Goal: Information Seeking & Learning: Understand process/instructions

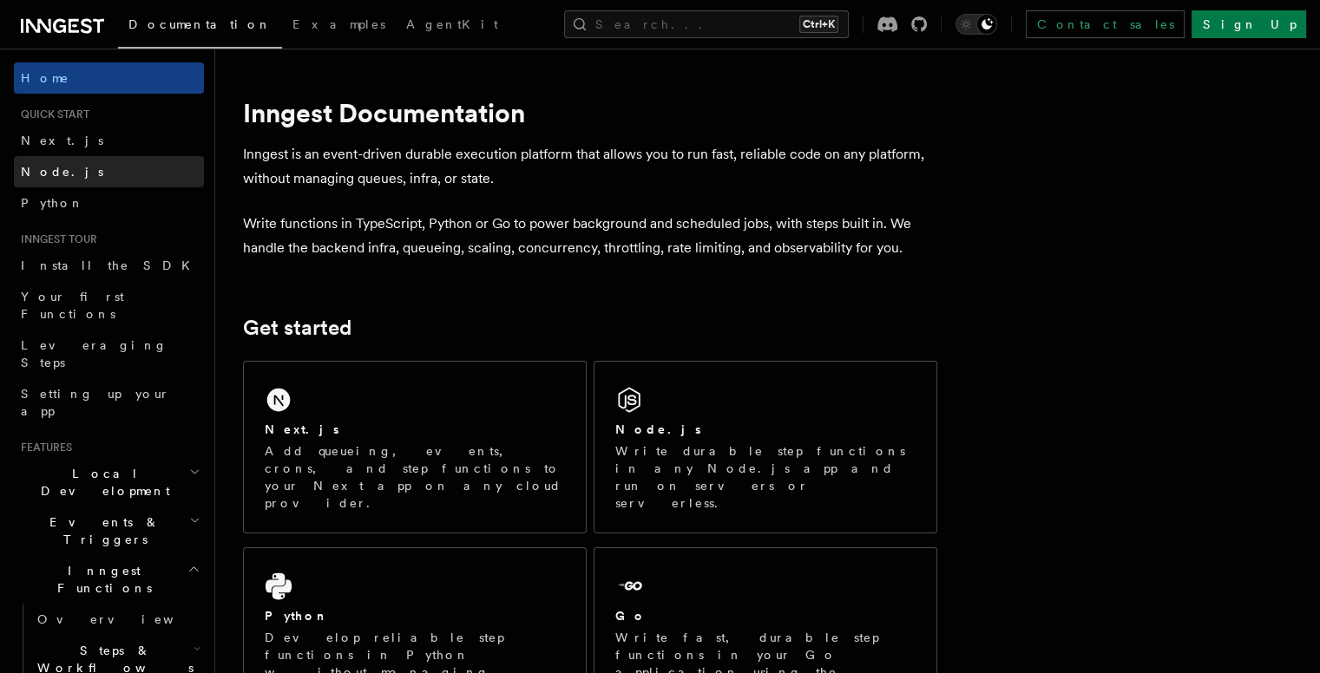
click at [43, 170] on span "Node.js" at bounding box center [62, 172] width 82 height 14
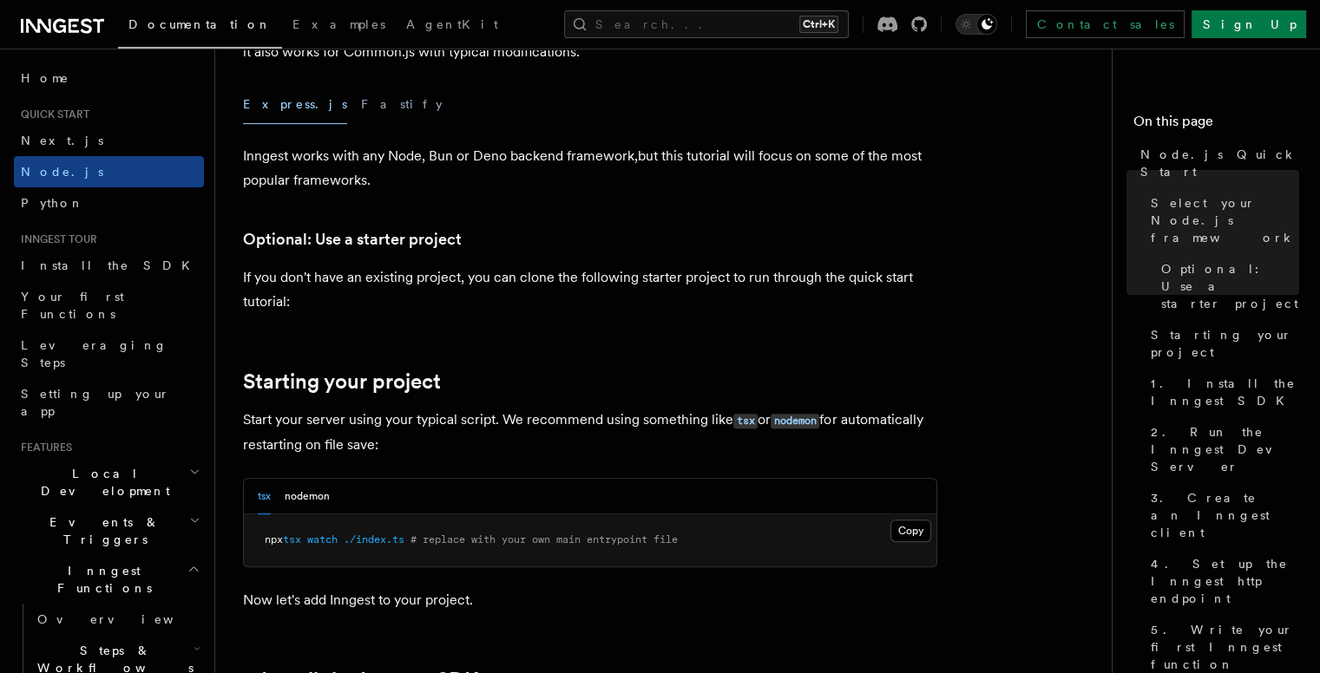
scroll to position [521, 0]
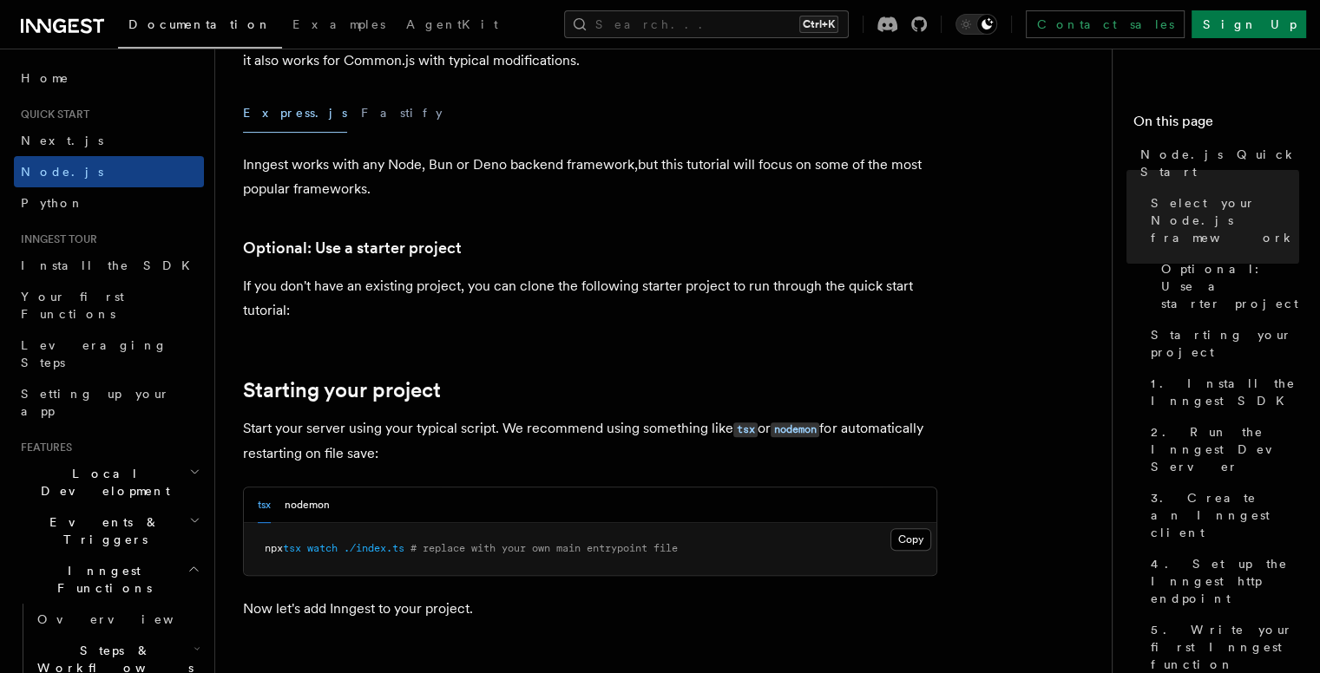
click at [266, 121] on button "Express.js" at bounding box center [295, 113] width 104 height 39
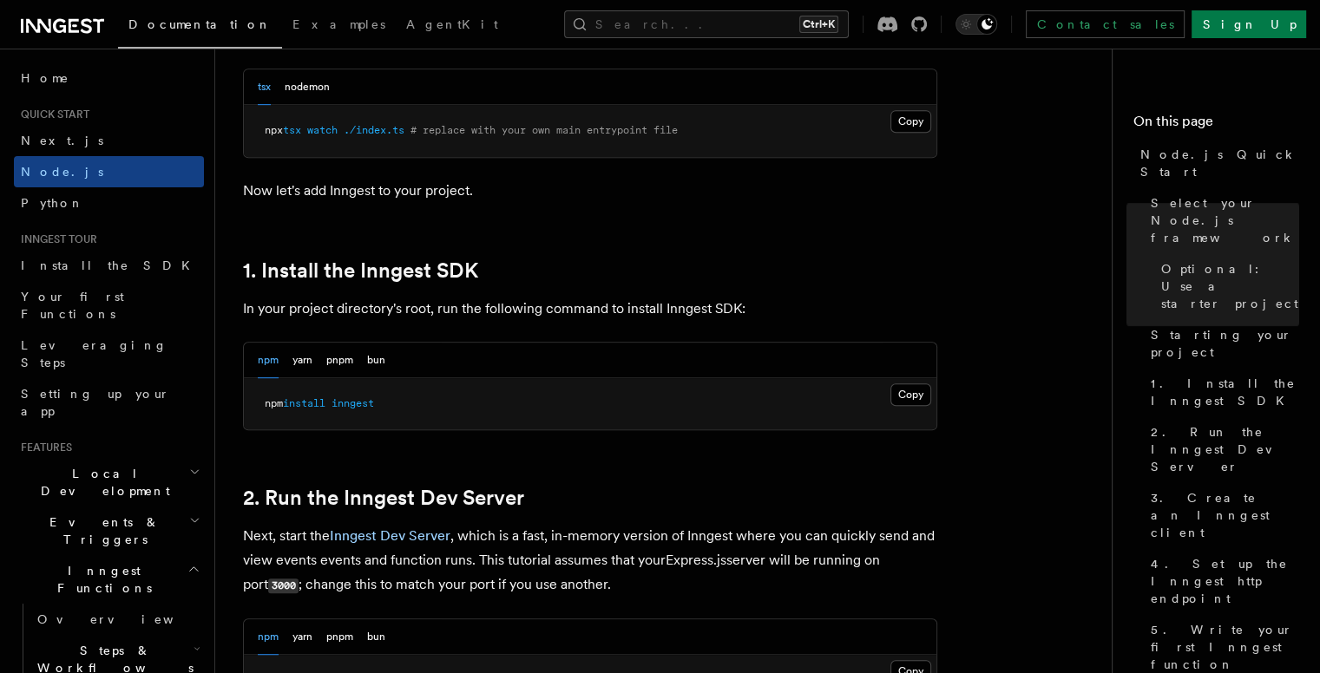
scroll to position [955, 0]
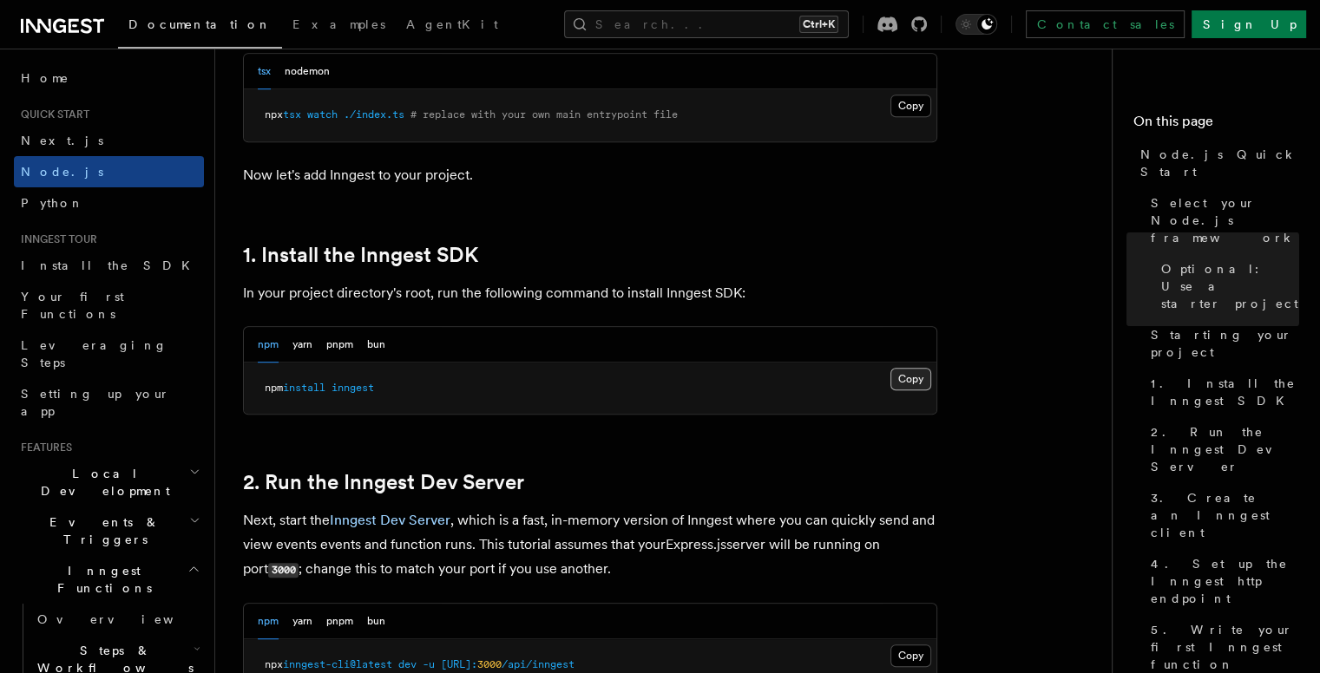
click at [913, 375] on button "Copy Copied" at bounding box center [910, 379] width 41 height 23
click at [898, 384] on button "Copy Copied" at bounding box center [910, 379] width 41 height 23
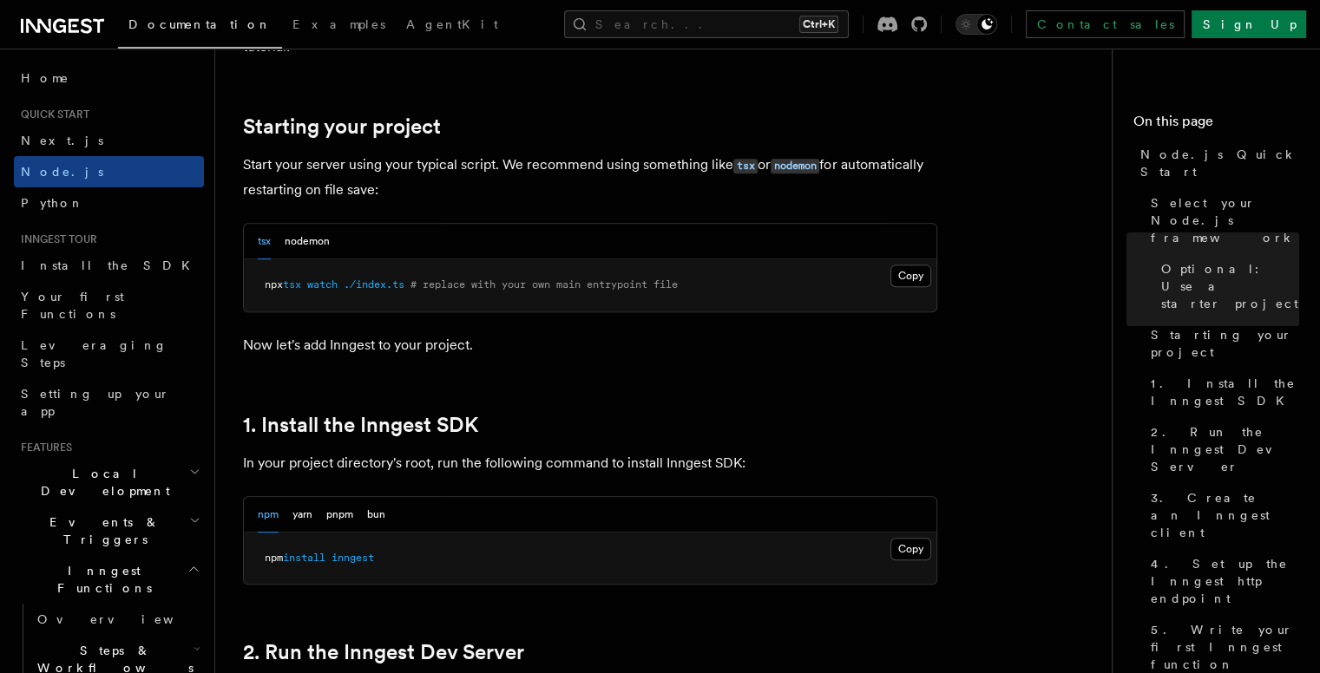
scroll to position [781, 0]
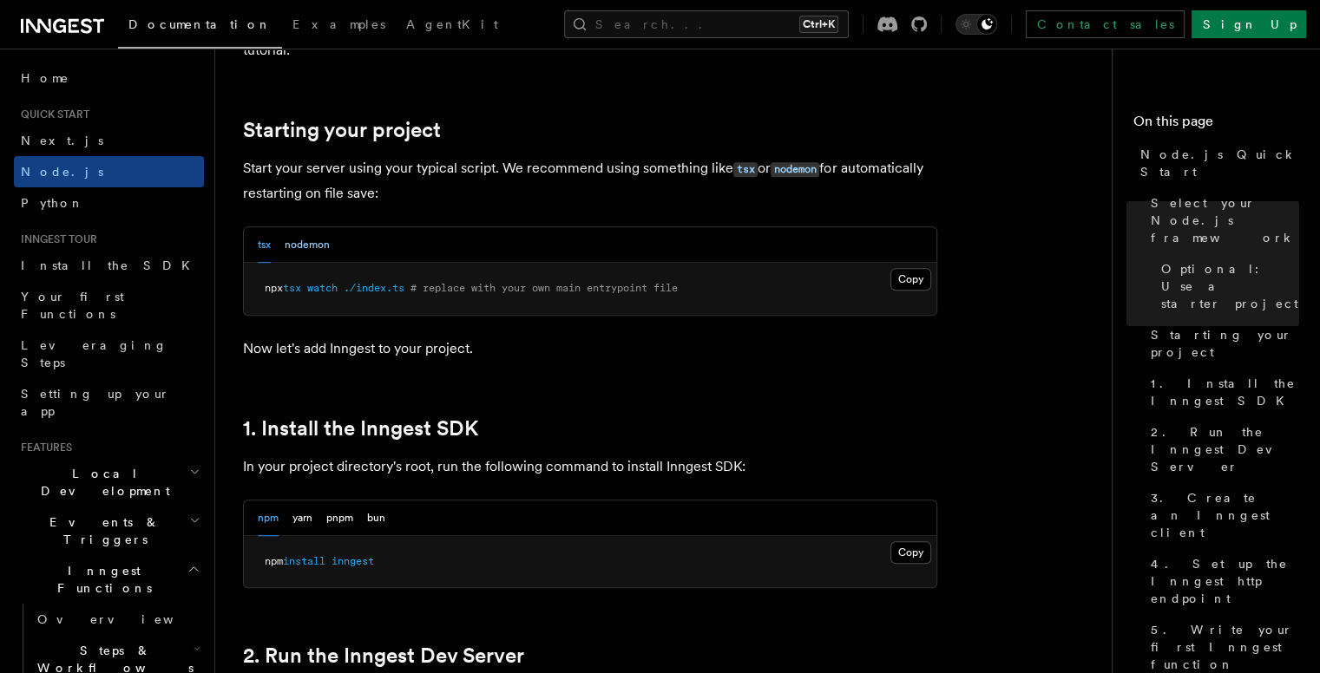
click at [289, 244] on button "nodemon" at bounding box center [307, 245] width 45 height 36
click at [266, 240] on button "tsx" at bounding box center [264, 245] width 13 height 36
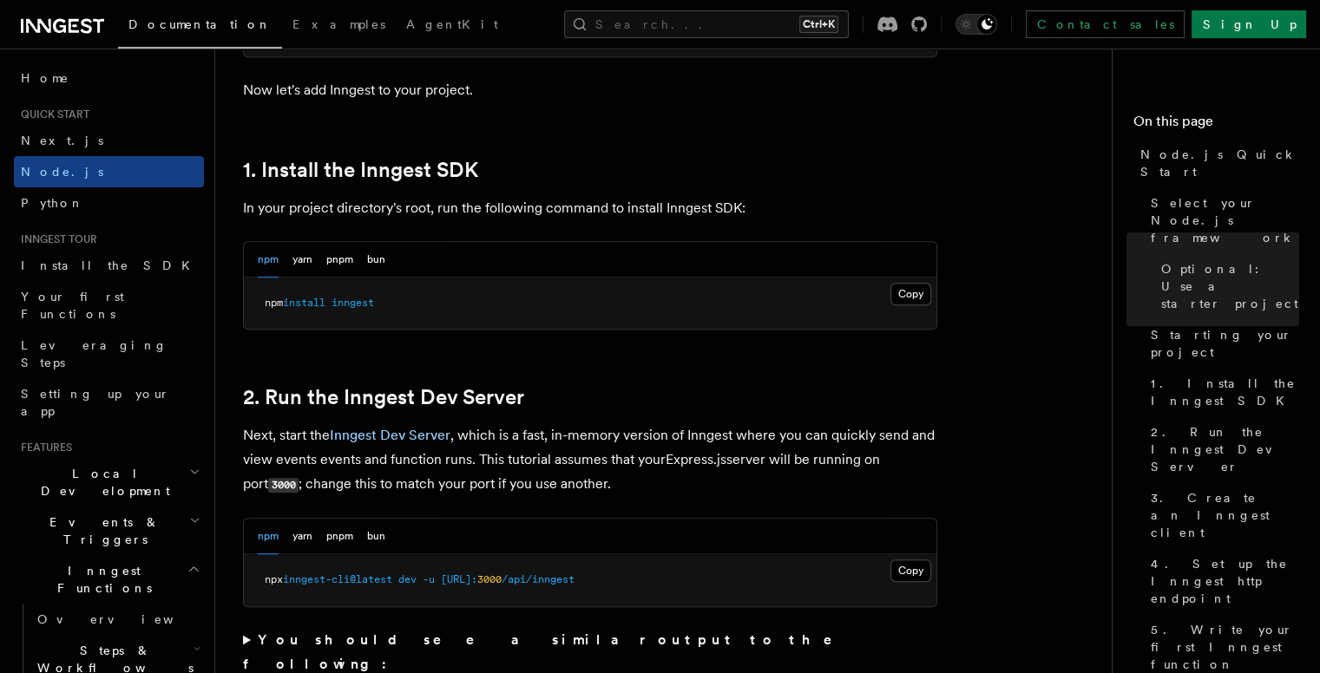
scroll to position [1041, 0]
click at [301, 258] on button "yarn" at bounding box center [302, 258] width 20 height 36
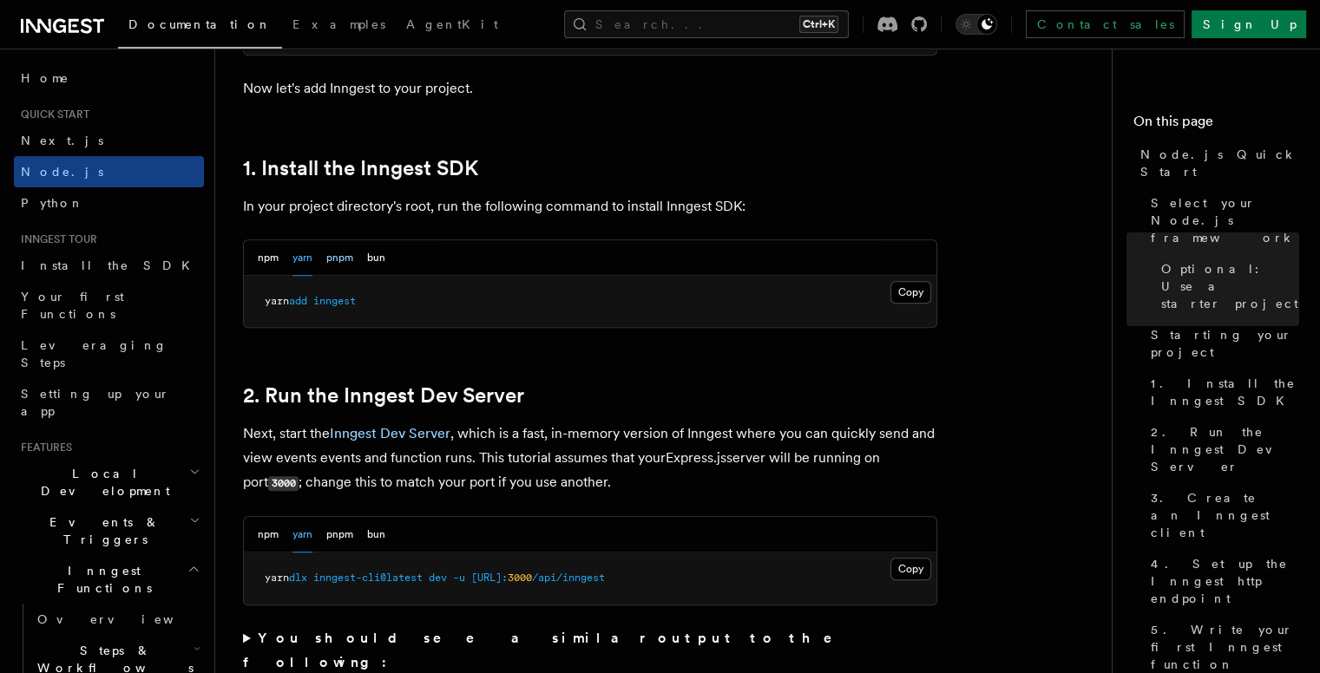
click at [340, 266] on button "pnpm" at bounding box center [339, 258] width 27 height 36
click at [376, 258] on button "bun" at bounding box center [376, 258] width 18 height 36
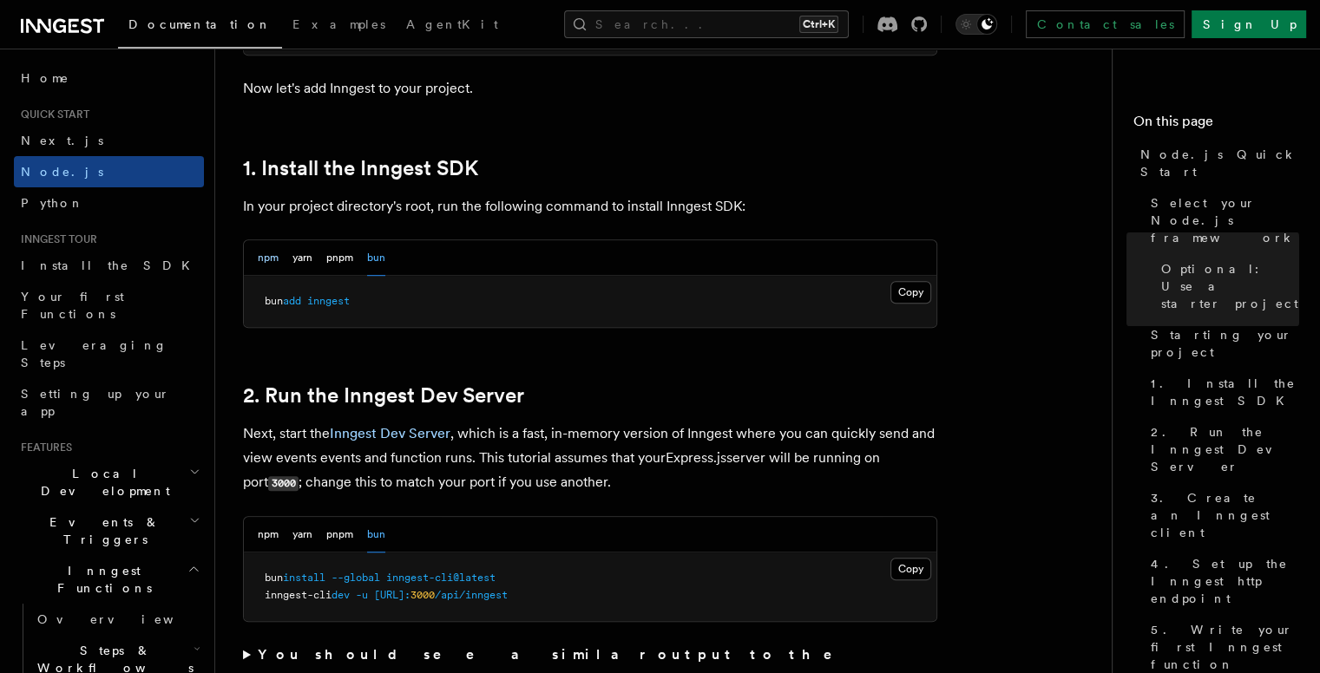
click at [265, 254] on button "npm" at bounding box center [268, 258] width 21 height 36
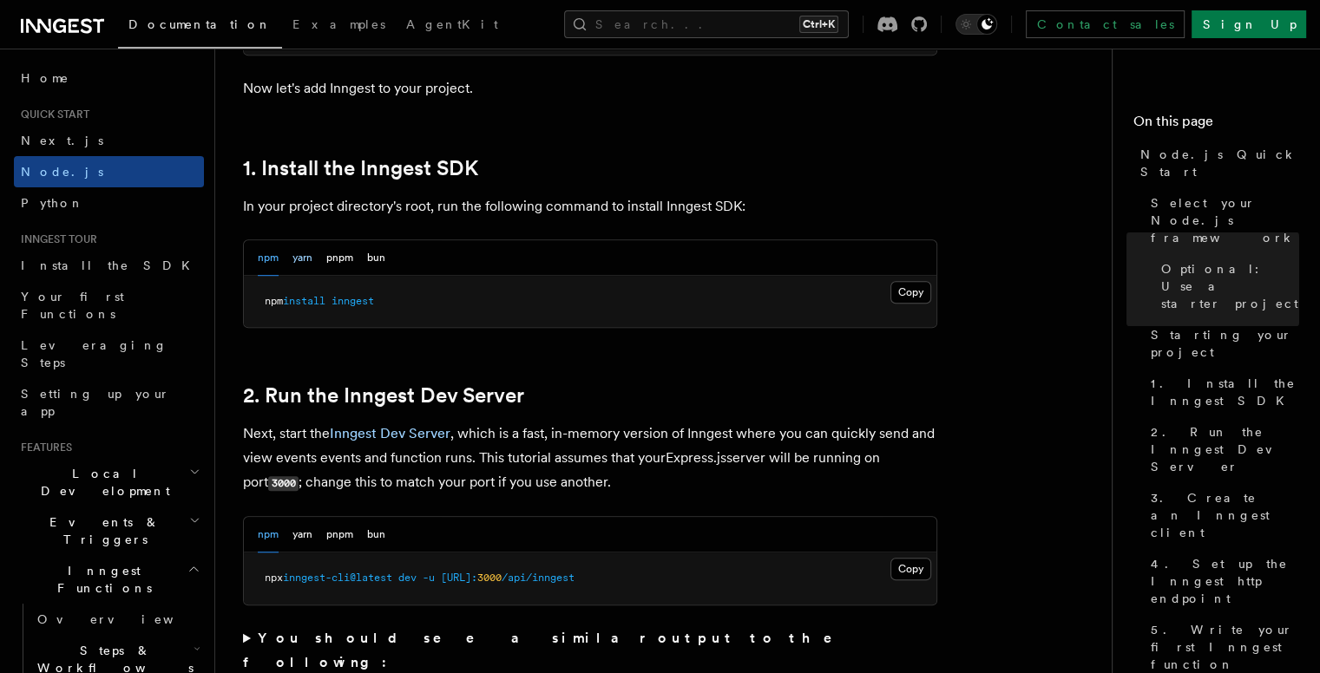
click at [309, 255] on button "yarn" at bounding box center [302, 258] width 20 height 36
click at [331, 255] on button "pnpm" at bounding box center [339, 258] width 27 height 36
click at [361, 256] on div "npm yarn pnpm bun" at bounding box center [322, 258] width 128 height 36
click at [373, 258] on button "bun" at bounding box center [376, 258] width 18 height 36
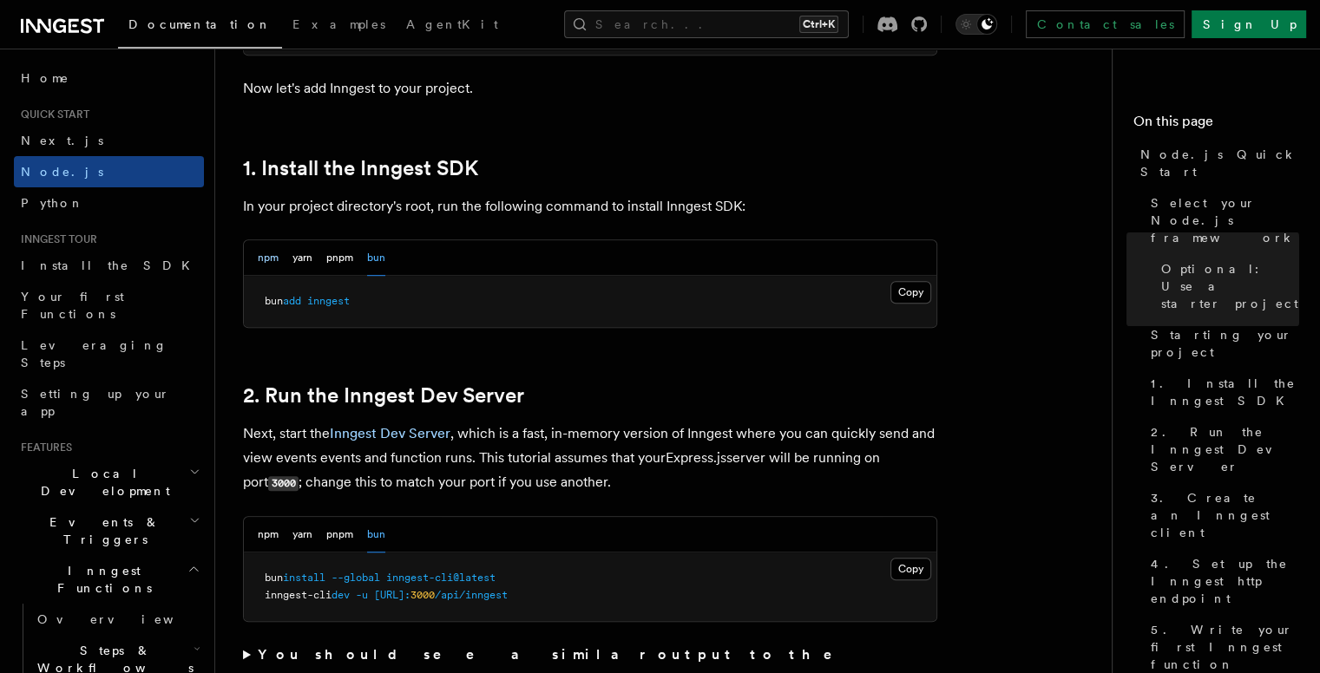
click at [272, 251] on button "npm" at bounding box center [268, 258] width 21 height 36
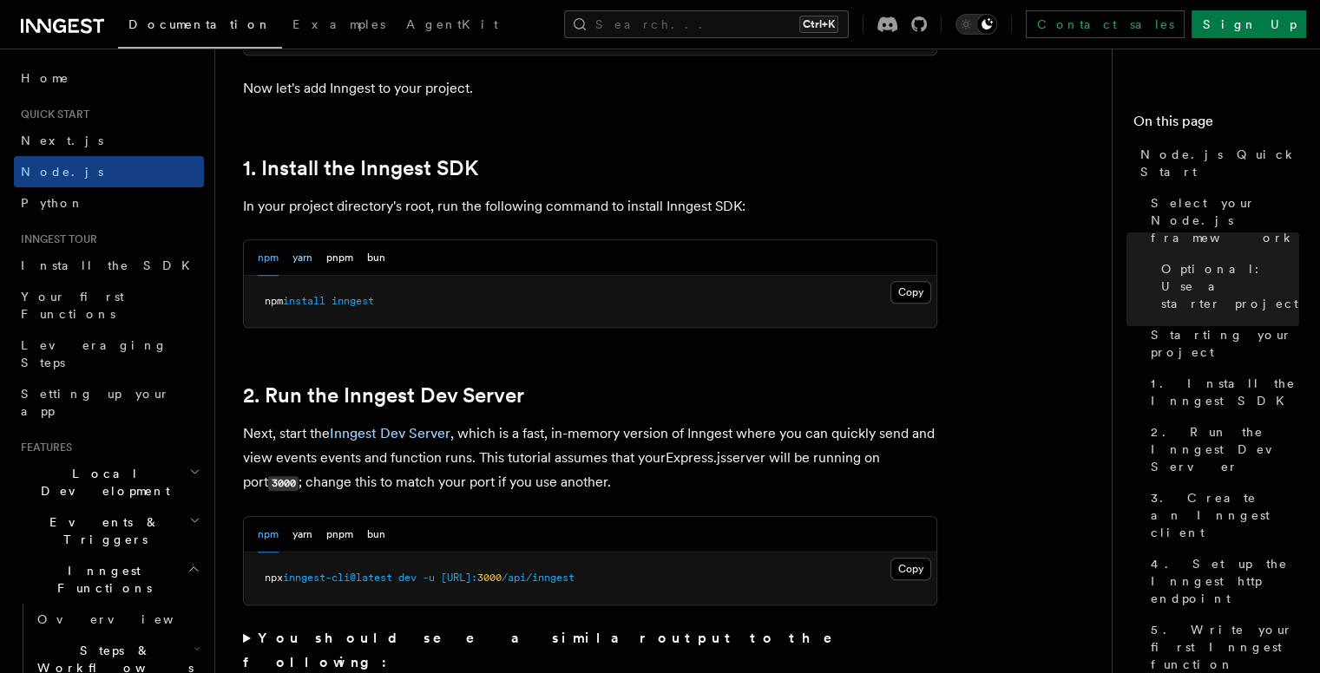
click at [301, 250] on button "yarn" at bounding box center [302, 258] width 20 height 36
click at [266, 251] on button "npm" at bounding box center [268, 258] width 21 height 36
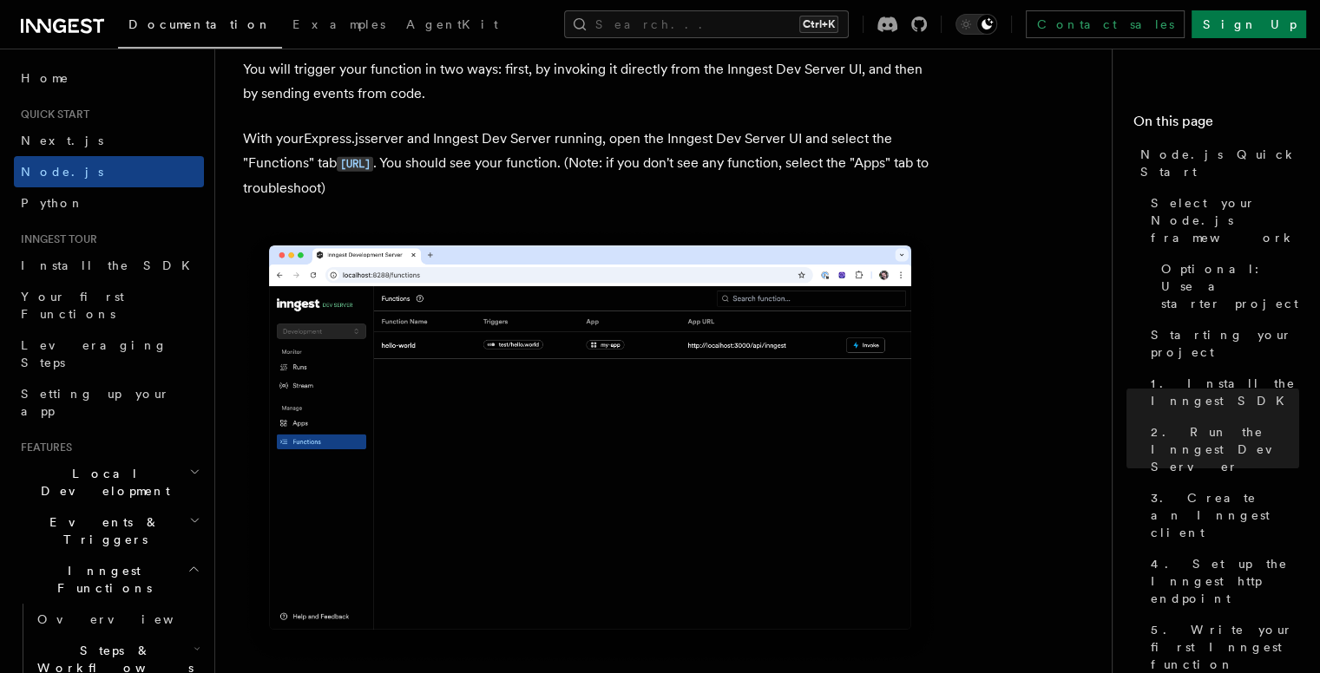
scroll to position [4165, 0]
